Goal: Transaction & Acquisition: Purchase product/service

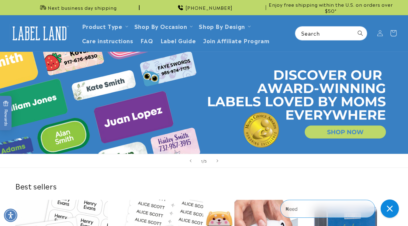
click at [396, 35] on icon at bounding box center [393, 33] width 14 height 14
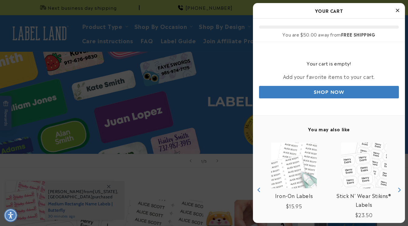
click at [398, 10] on icon "Close Cart" at bounding box center [397, 10] width 3 height 5
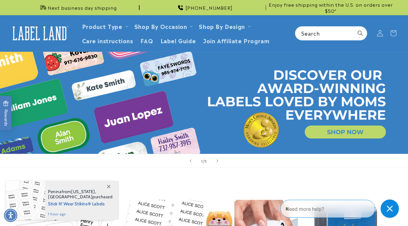
click at [377, 34] on icon at bounding box center [380, 33] width 6 height 6
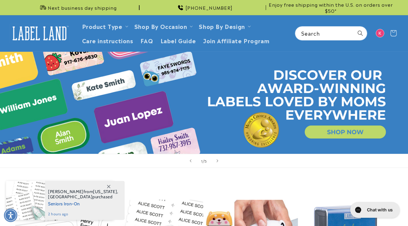
click at [395, 33] on icon at bounding box center [393, 33] width 14 height 14
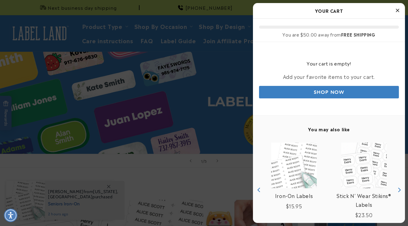
click at [398, 9] on icon "Close Cart" at bounding box center [397, 10] width 3 height 5
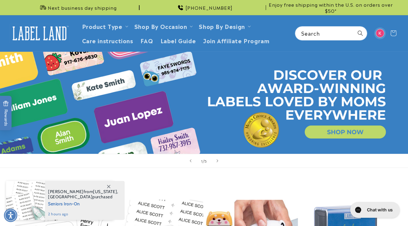
click at [382, 29] on div at bounding box center [380, 33] width 12 height 12
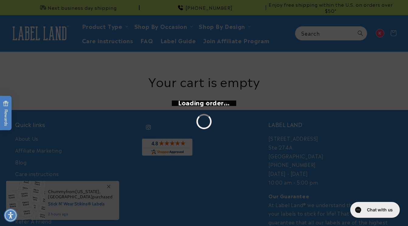
click at [109, 187] on div "Loading order..." at bounding box center [204, 113] width 408 height 226
click at [97, 145] on div "Loading order..." at bounding box center [204, 113] width 408 height 226
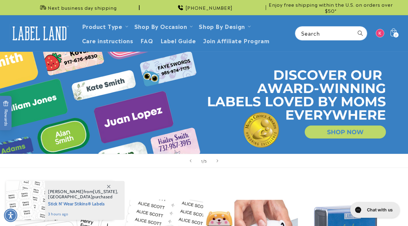
click at [397, 34] on div "2 2 items" at bounding box center [396, 34] width 5 height 5
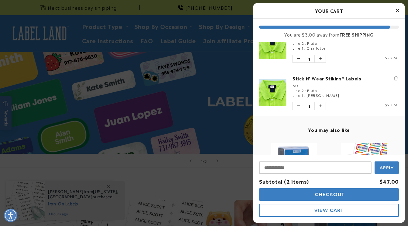
scroll to position [3, 0]
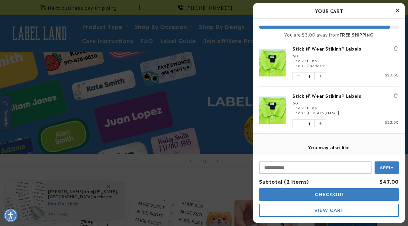
click at [339, 97] on link "Stick N' Wear Stikins® Labels" at bounding box center [346, 95] width 106 height 6
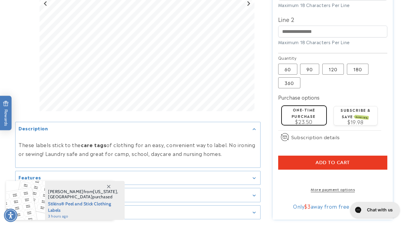
scroll to position [246, 0]
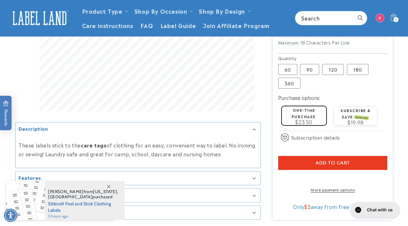
click at [363, 117] on span "SAVE 15%" at bounding box center [362, 117] width 14 height 5
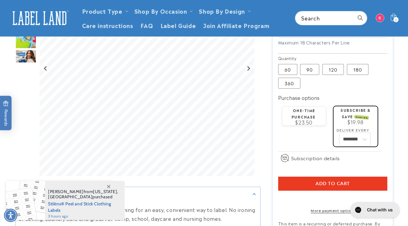
click at [360, 145] on select "******** ********" at bounding box center [355, 139] width 30 height 13
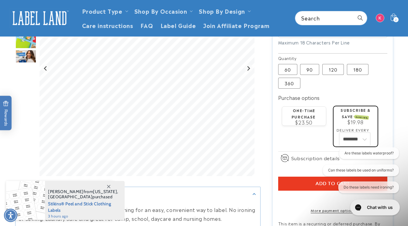
scroll to position [0, 0]
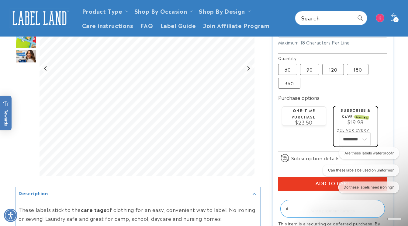
select select "**********"
click at [387, 120] on div "One-time purchase $23.50 Subscribe & save SAVE 15% $19.98 Deliver every *******…" at bounding box center [333, 126] width 110 height 50
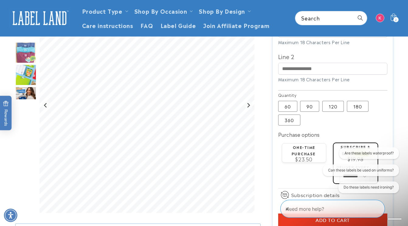
scroll to position [206, 0]
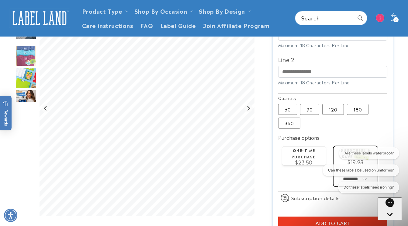
click at [294, 162] on div "$23.50" at bounding box center [303, 161] width 39 height 5
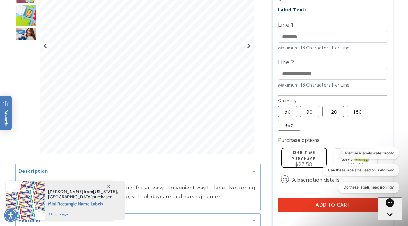
scroll to position [205, 0]
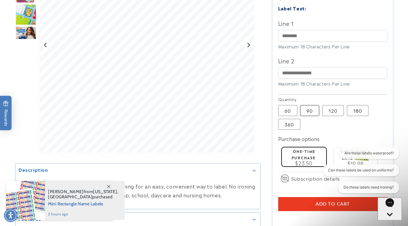
click at [314, 114] on label "90 Variant sold out or unavailable" at bounding box center [309, 110] width 19 height 11
click at [309, 161] on span "$29.50" at bounding box center [303, 162] width 17 height 7
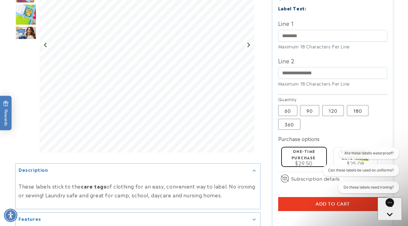
click at [307, 154] on label "One-time purchase" at bounding box center [304, 154] width 24 height 12
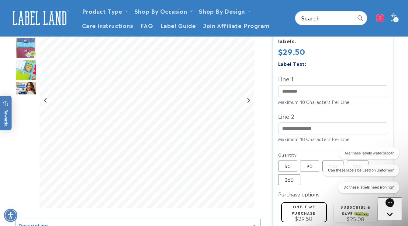
scroll to position [149, 0]
click at [307, 93] on input "Line 1" at bounding box center [333, 91] width 110 height 12
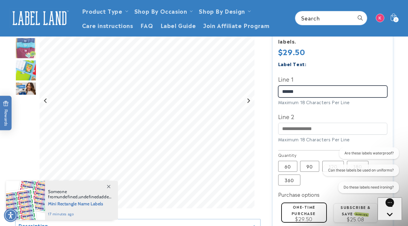
type input "******"
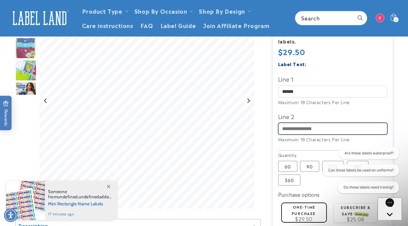
click at [329, 127] on input "Line 2" at bounding box center [333, 129] width 110 height 12
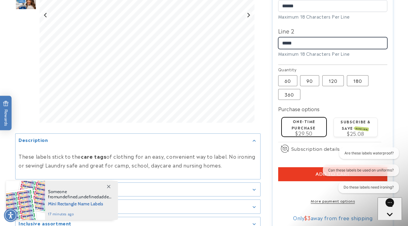
scroll to position [248, 0]
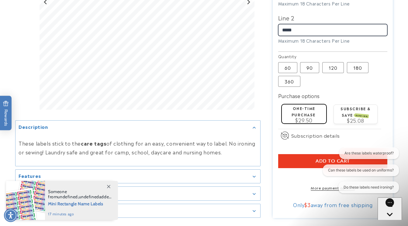
type input "*****"
click at [310, 163] on button "Add to cart" at bounding box center [333, 161] width 110 height 14
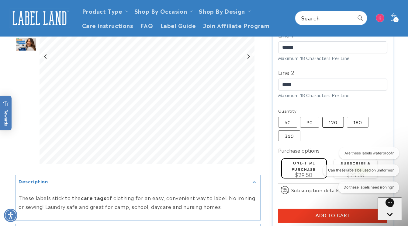
scroll to position [190, 0]
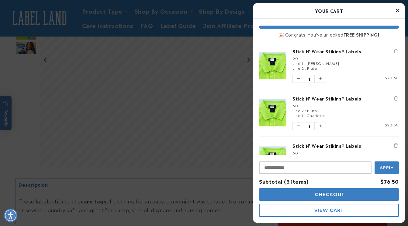
click at [400, 9] on button "Close Cart" at bounding box center [397, 10] width 9 height 9
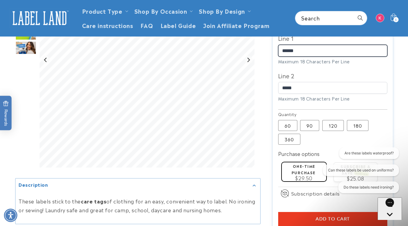
drag, startPoint x: 301, startPoint y: 54, endPoint x: 271, endPoint y: 50, distance: 30.0
click at [271, 50] on div "Stick N' Wear Stikins® Labels Stick N' Wear Stikins® Labels 1067 Reviews Estima…" at bounding box center [327, 73] width 132 height 406
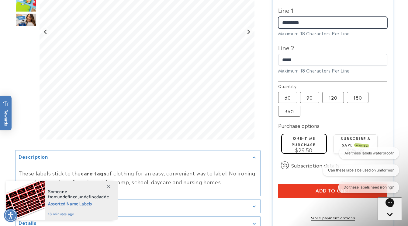
scroll to position [224, 0]
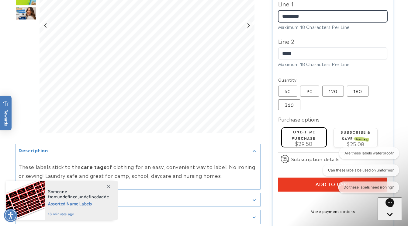
type input "*********"
click at [285, 181] on button "Add to cart" at bounding box center [333, 184] width 110 height 14
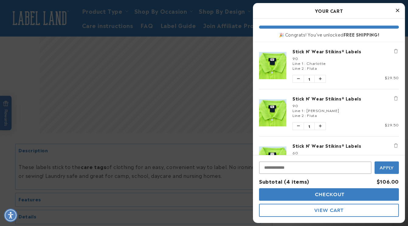
click at [333, 210] on span "View Cart" at bounding box center [329, 210] width 29 height 6
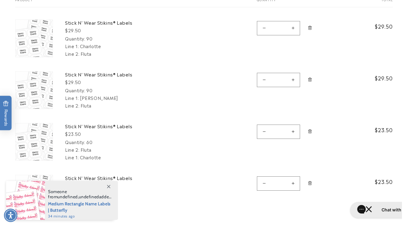
scroll to position [92, 0]
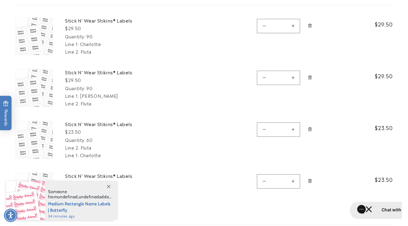
click at [311, 131] on icon "Remove Stick N&#39; Wear Stikins® Labels - 60" at bounding box center [310, 129] width 5 height 5
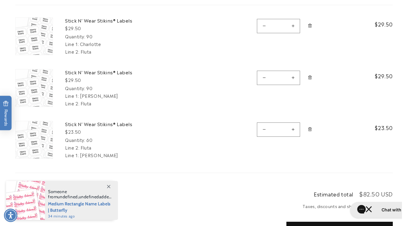
click at [309, 129] on icon "Remove Stick N&#39; Wear Stikins® Labels - 60" at bounding box center [310, 129] width 5 height 5
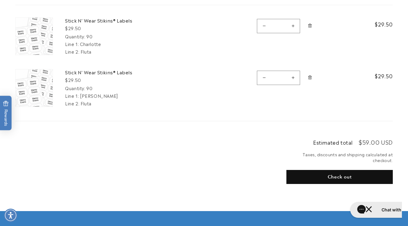
click at [333, 175] on button "Check out" at bounding box center [340, 177] width 106 height 14
